Goal: Entertainment & Leisure: Consume media (video, audio)

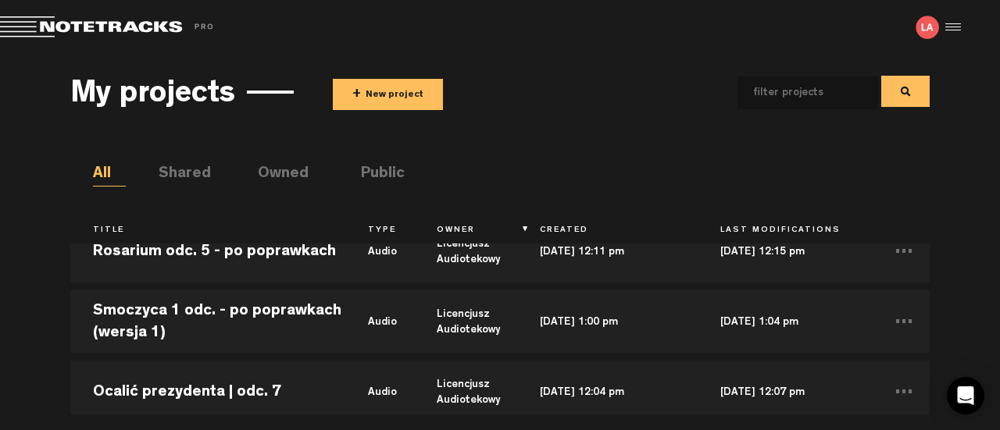
scroll to position [390, 0]
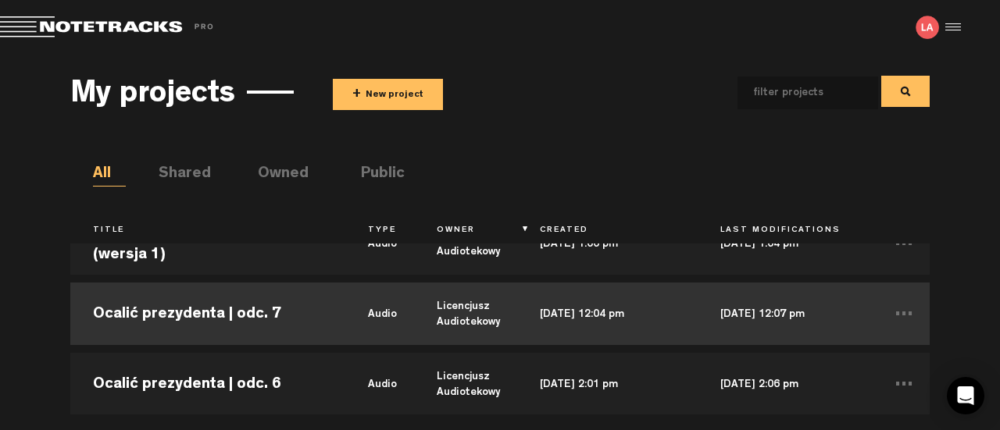
click at [260, 323] on td "Ocalić prezydenta | odc. 7" at bounding box center [207, 314] width 275 height 70
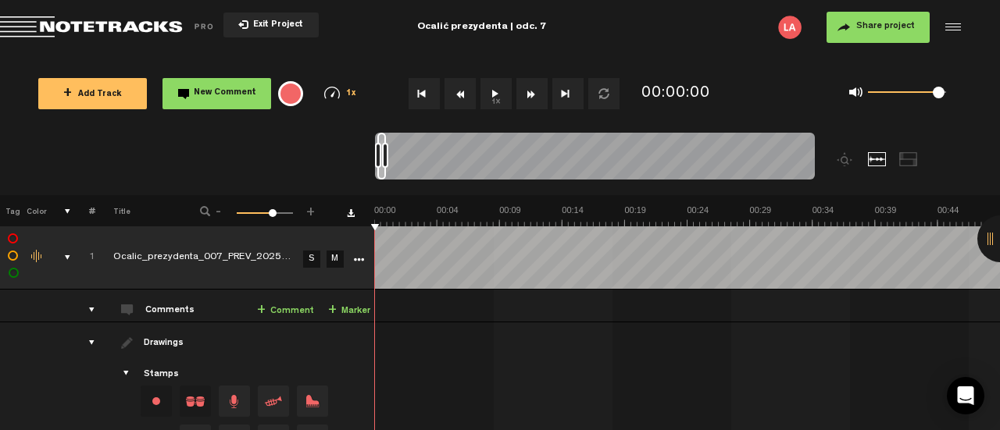
click at [498, 101] on button "1x" at bounding box center [495, 93] width 31 height 31
click at [490, 85] on button "1x" at bounding box center [495, 93] width 31 height 31
click at [505, 84] on button "1x" at bounding box center [495, 93] width 31 height 31
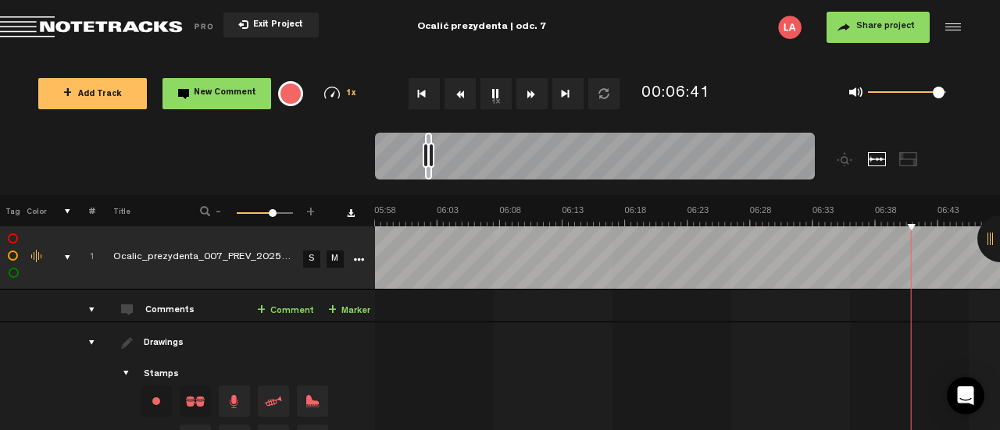
click at [494, 97] on button "1x" at bounding box center [495, 93] width 31 height 31
click at [503, 94] on button "1x" at bounding box center [495, 93] width 31 height 31
click at [492, 95] on button "1x" at bounding box center [495, 93] width 31 height 31
click at [505, 98] on button "1x" at bounding box center [495, 93] width 31 height 31
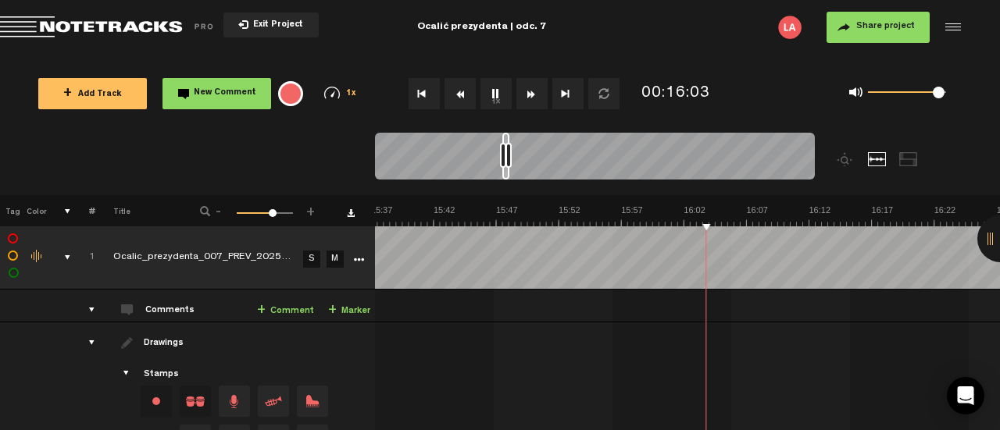
scroll to position [0, 11763]
drag, startPoint x: 929, startPoint y: 113, endPoint x: 872, endPoint y: 109, distance: 57.2
click at [929, 113] on div "0 1 0.98" at bounding box center [864, 93] width 223 height 45
click at [489, 93] on button "1x" at bounding box center [495, 93] width 31 height 31
click at [490, 93] on button "1x" at bounding box center [495, 93] width 31 height 31
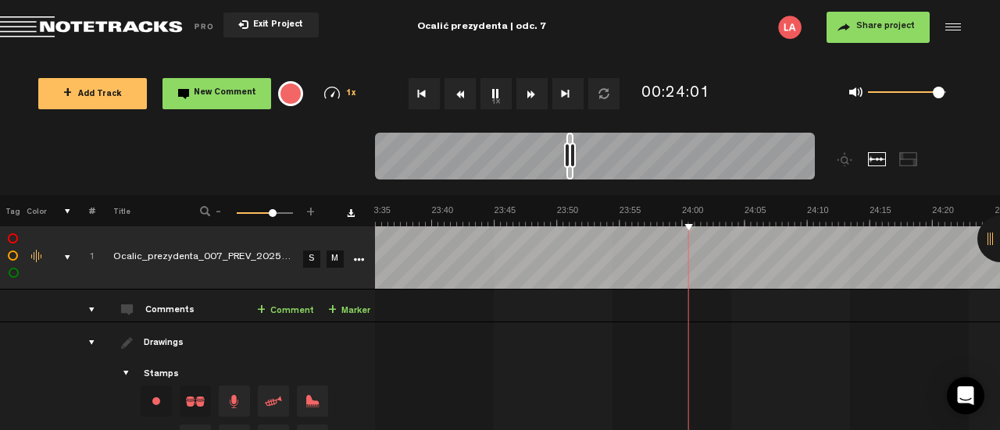
scroll to position [0, 17772]
